Goal: Transaction & Acquisition: Subscribe to service/newsletter

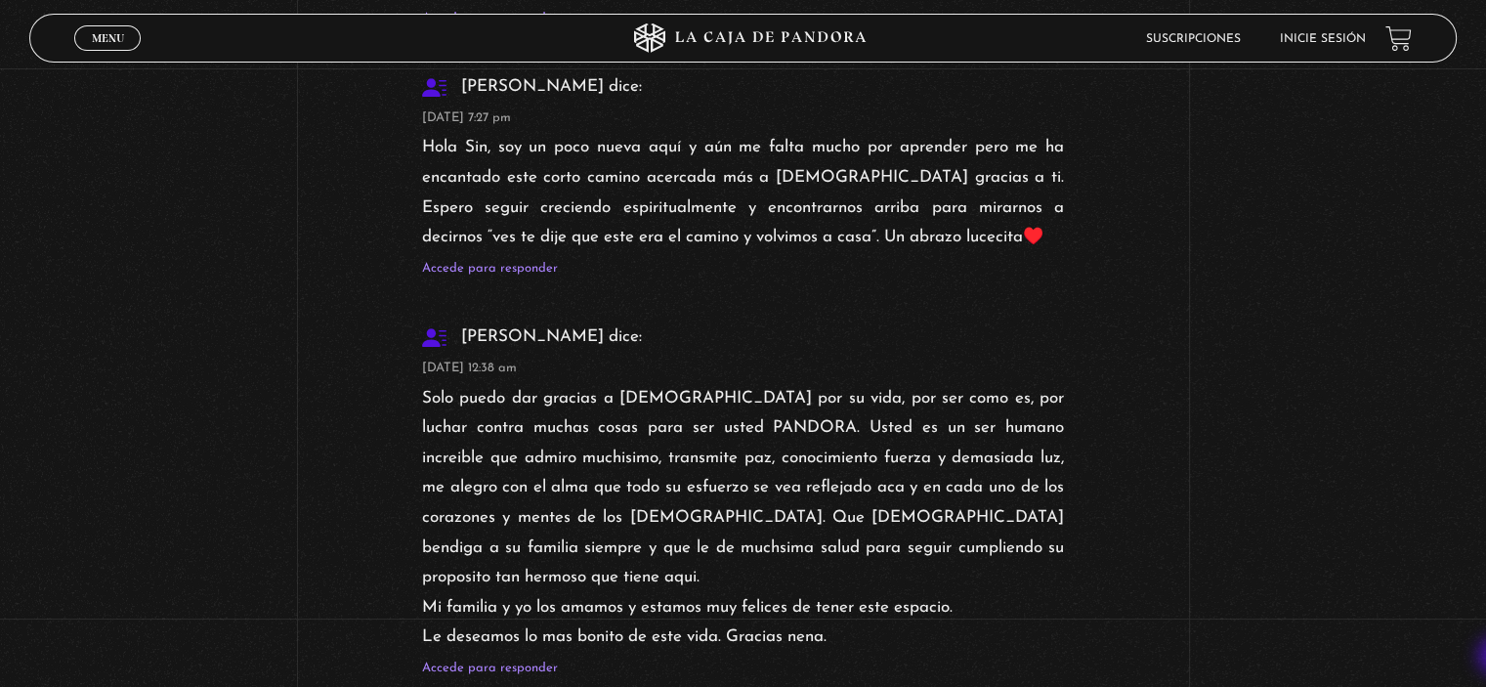
scroll to position [33246, 0]
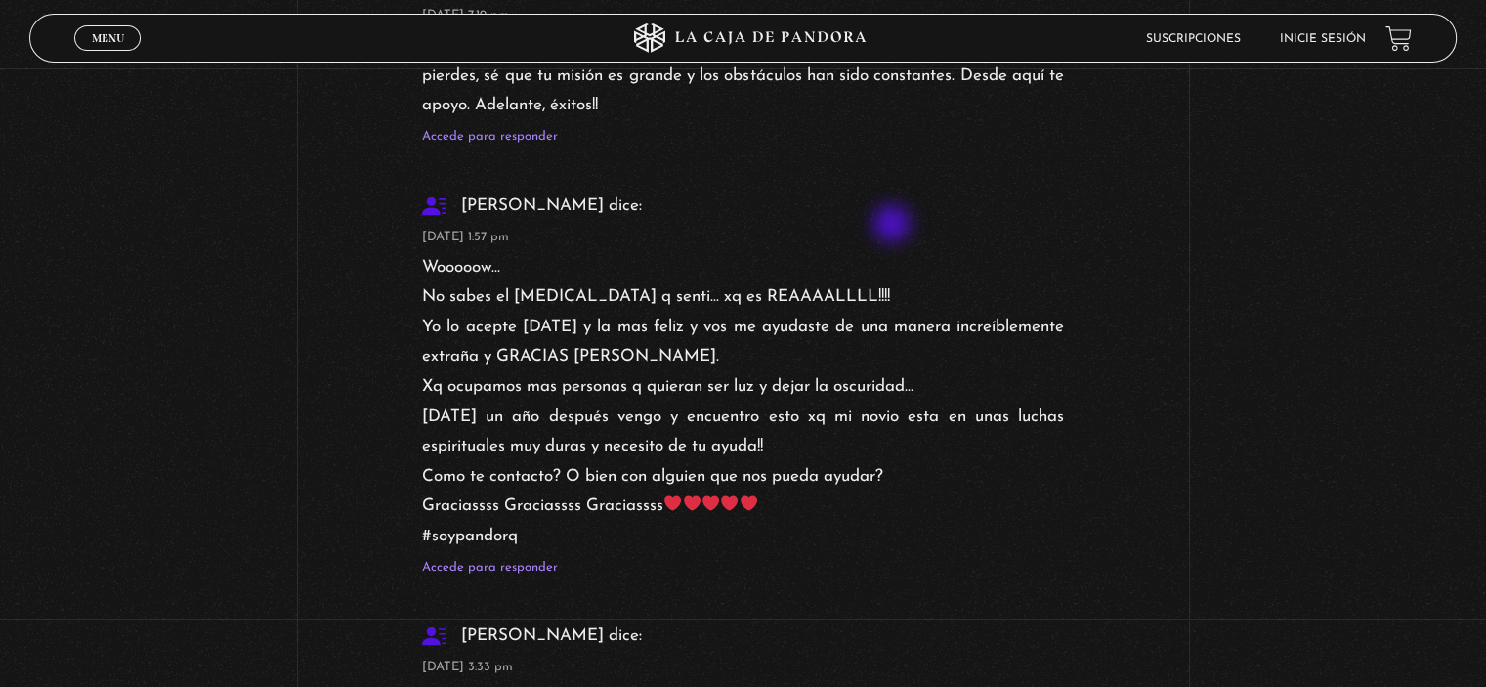
click at [1317, 38] on link "Inicie sesión" at bounding box center [1322, 39] width 86 height 12
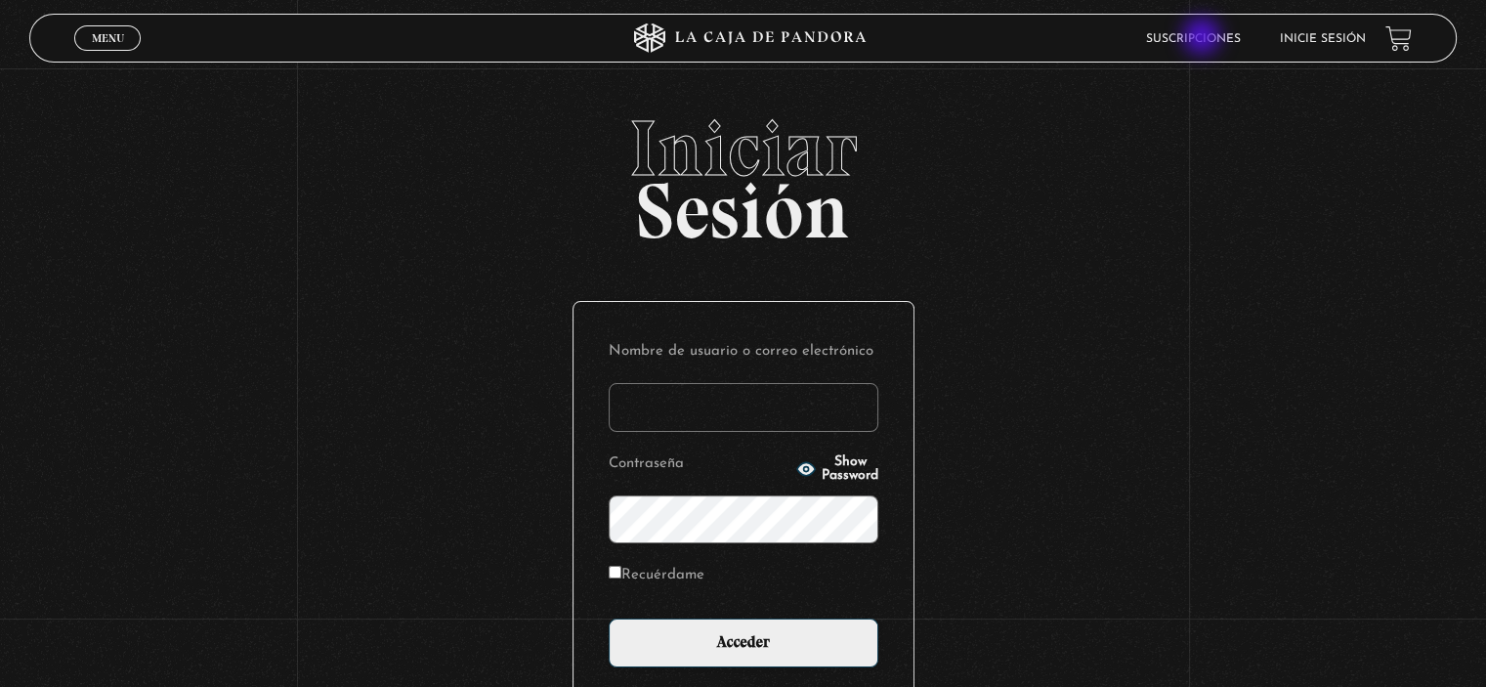
click at [1203, 38] on link "Suscripciones" at bounding box center [1193, 39] width 95 height 12
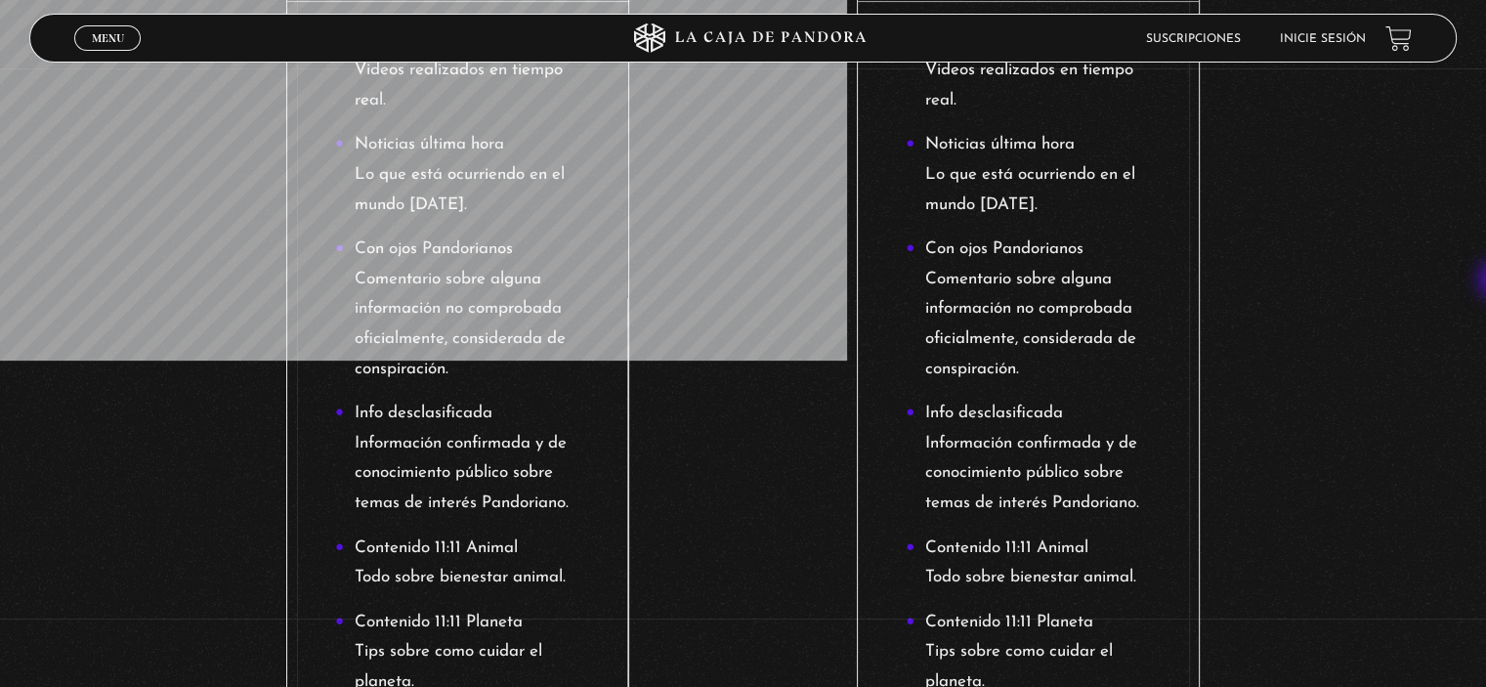
scroll to position [1201, 0]
